Goal: Task Accomplishment & Management: Manage account settings

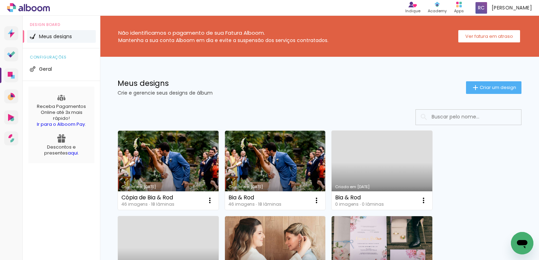
click at [282, 87] on div "Meus designs Crie e gerencie seus designs de álbum" at bounding box center [291, 88] width 348 height 16
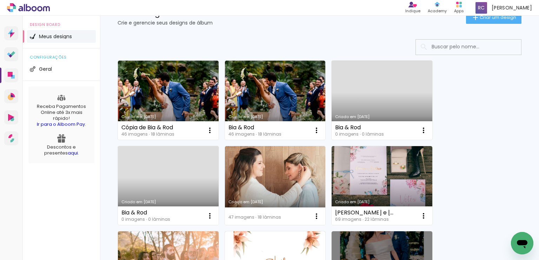
scroll to position [84, 0]
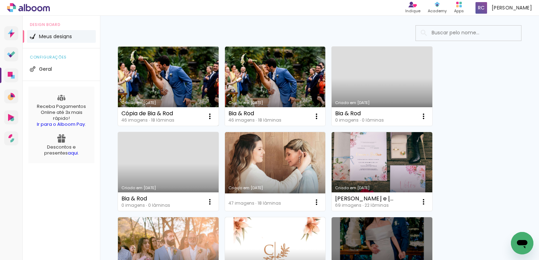
click at [164, 78] on link "Criado em [DATE]" at bounding box center [168, 86] width 101 height 79
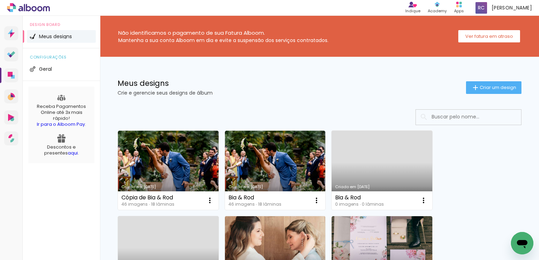
click at [265, 236] on link "Criado em [DATE]" at bounding box center [275, 255] width 101 height 79
